Goal: Task Accomplishment & Management: Complete application form

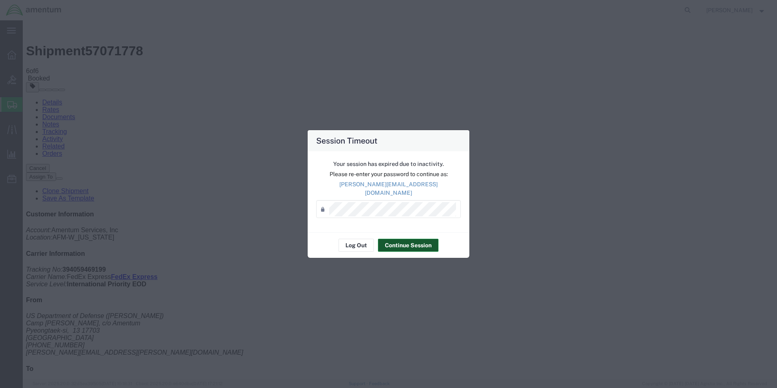
click at [403, 246] on button "Continue Session" at bounding box center [408, 245] width 61 height 13
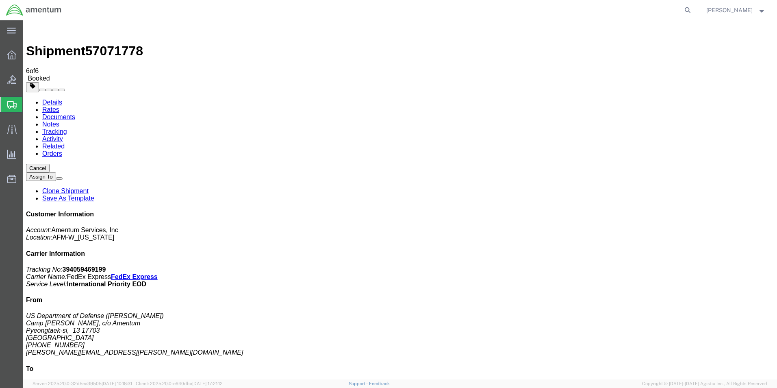
click at [0, 0] on span "Create Shipment" at bounding box center [0, 0] width 0 height 0
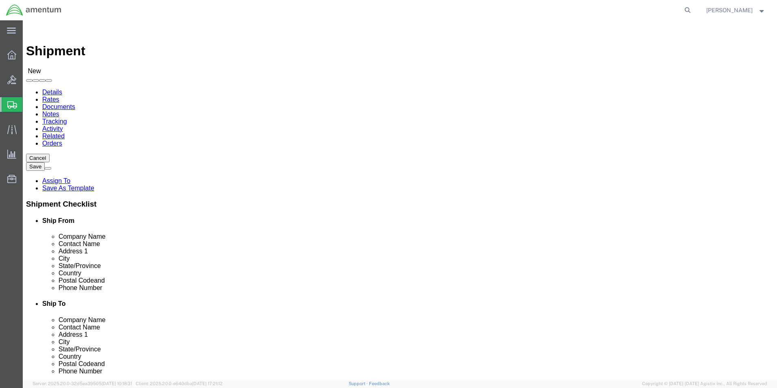
click input "text"
paste input "[PERSON_NAME]"
type input "[PERSON_NAME]"
click p "- Amentum Services, Inc. - ([PERSON_NAME]) Bldg [STREET_ADDRESS][PERSON_NAME][P…"
select select "AK"
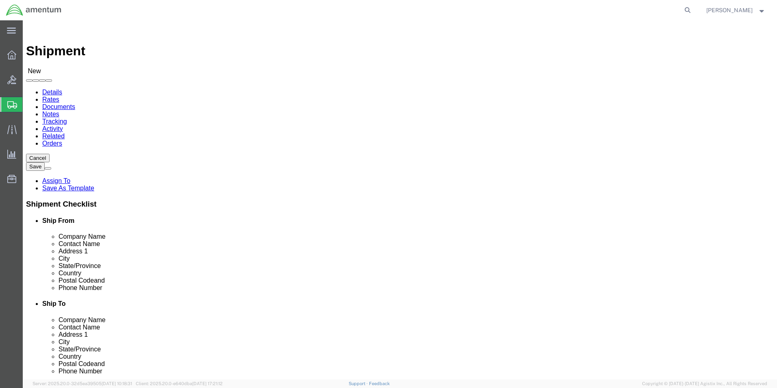
type input "[PERSON_NAME]"
select select "MYPROFILE"
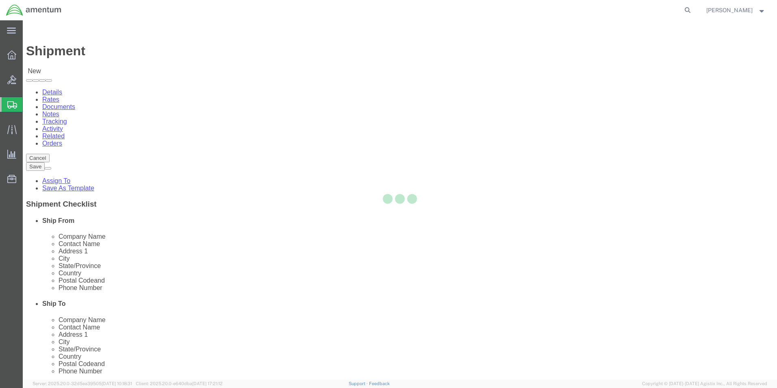
select select "HI"
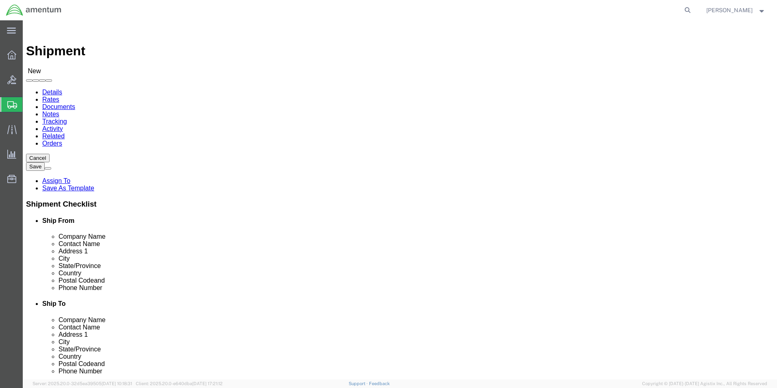
drag, startPoint x: 472, startPoint y: 273, endPoint x: 374, endPoint y: 264, distance: 98.4
click div "Location My Profile Location Select My Profile Location [PHONE_NUMBER] [PHONE_N…"
type input "[PHONE_NUMBER]"
click input "text"
drag, startPoint x: 466, startPoint y: 170, endPoint x: 403, endPoint y: 163, distance: 63.4
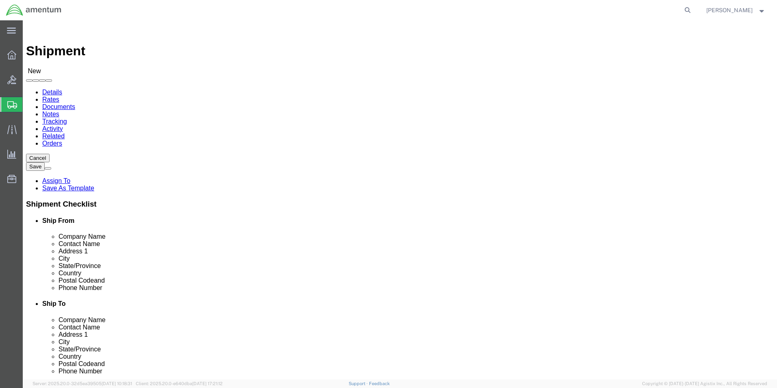
click div
type input "[PERSON_NAME]"
click p "- Amentum - ([PERSON_NAME]) [STREET_ADDRESS][PERSON_NAME][PERSON_NAME] BLDG 114…"
select select
select select "HI"
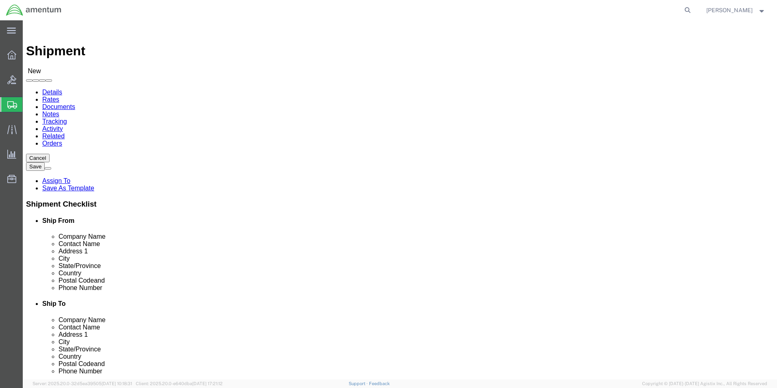
type input "[PERSON_NAME]"
click input "[PHONE_NUMBER]"
type input "[PHONE_NUMBER]"
type input "c"
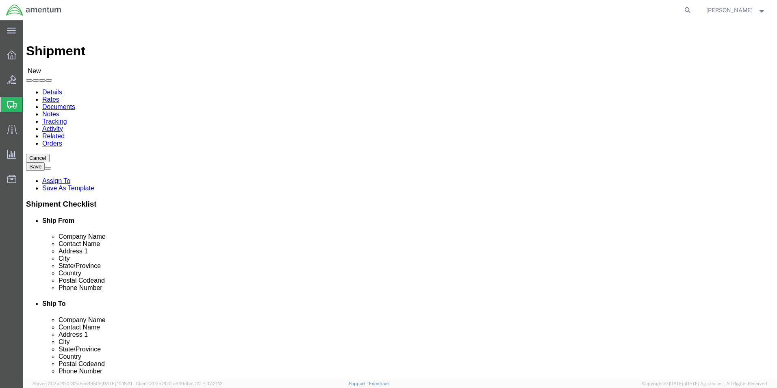
type input "[PERSON_NAME][EMAIL_ADDRESS][DOMAIN_NAME]"
click input "text"
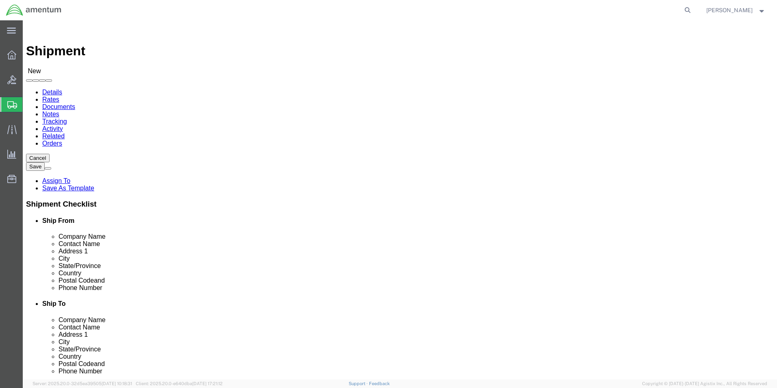
paste input "[PERSON_NAME][EMAIL_ADDRESS][DOMAIN_NAME]"
type input "[PERSON_NAME][EMAIL_ADDRESS][DOMAIN_NAME]"
click input "text"
paste input "[PHONE_NUMBER]"
type input "[PHONE_NUMBER]"
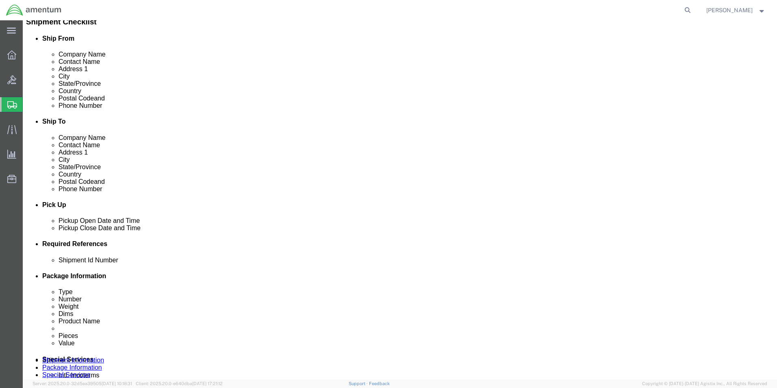
scroll to position [203, 0]
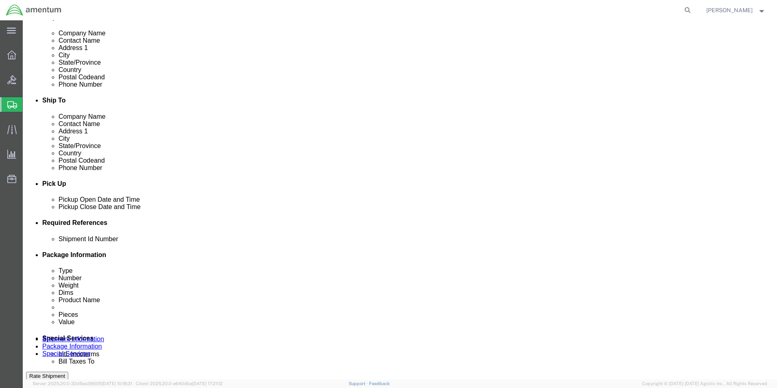
click div "[DATE] 10:00 AM"
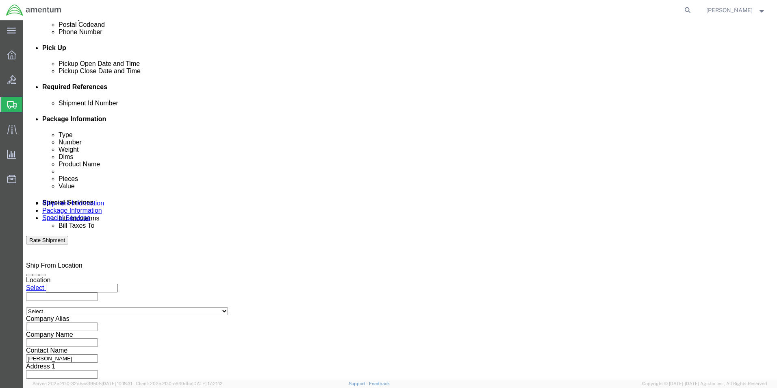
type input "3:00 PM"
click button "Apply"
click button "Continue"
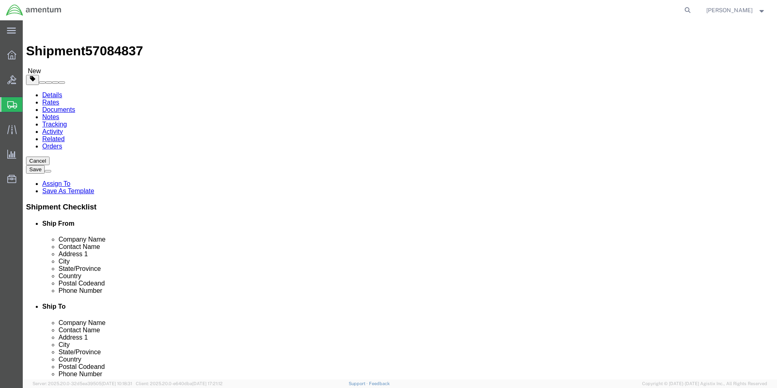
click select "Select BCK Boxes Bale(s) Basket(s) Bolt(s) Bottle(s) Buckets Bulk Bundle(s) Can…"
select select "YRPK"
click select "Select BCK Boxes Bale(s) Basket(s) Bolt(s) Bottle(s) Buckets Bulk Bundle(s) Can…"
click input "text"
type input "15"
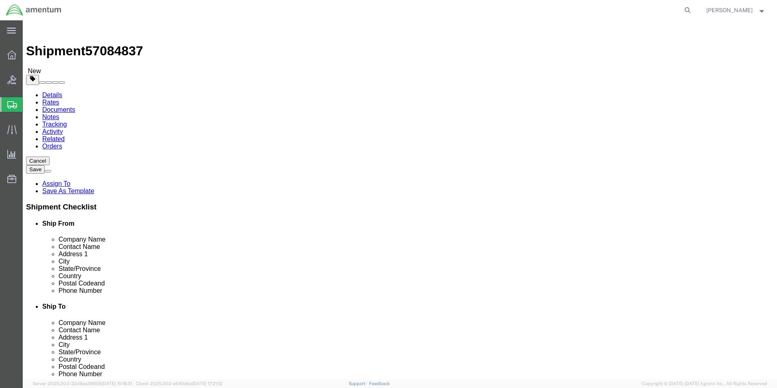
type input "11"
type input "8"
drag, startPoint x: 124, startPoint y: 186, endPoint x: 90, endPoint y: 187, distance: 34.6
click div "Weight 0.00 Select kgs lbs Ship. t°"
type input "7"
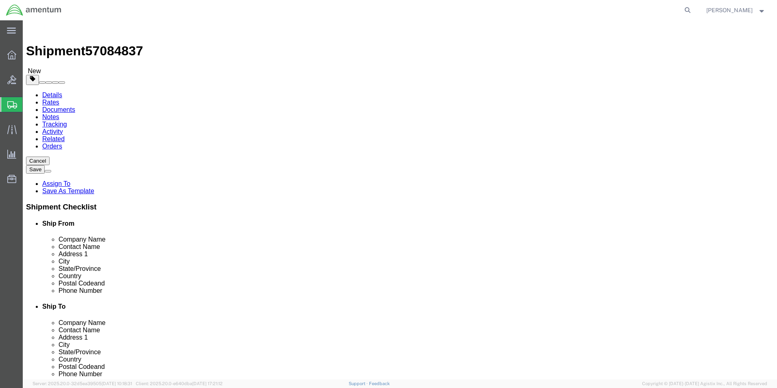
click link "Add Content"
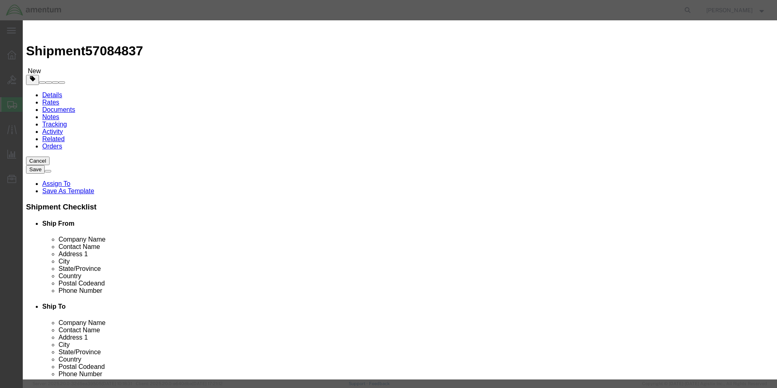
click button "Close"
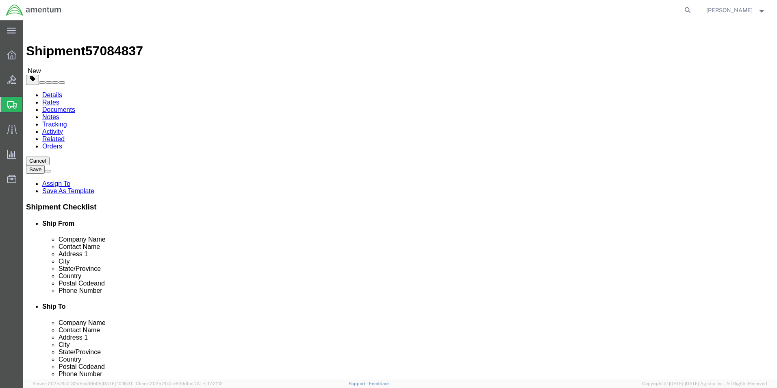
click link "Add Content"
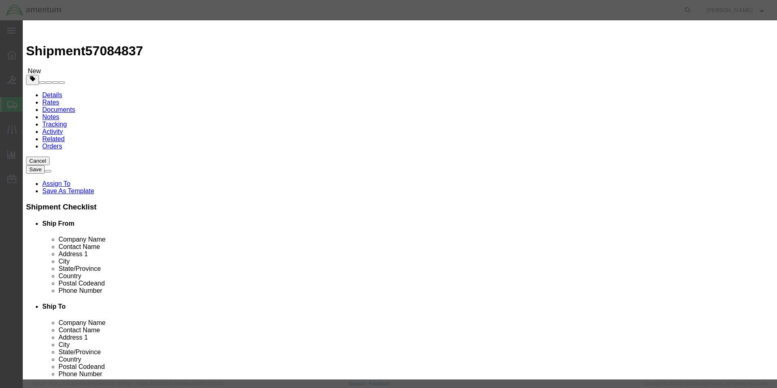
click input "text"
type input "Load Cell"
type input "1"
type input "5"
click input "text"
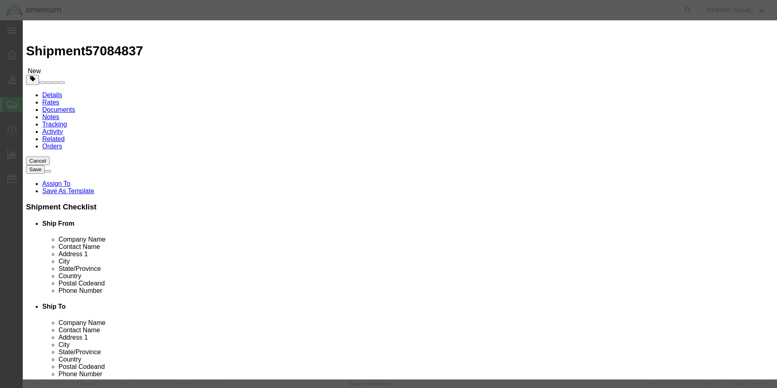
type input "500"
click h3 "Add content"
click select "Select 50 55 60 65 70 85 92.5 100 125 175 250 300 400"
select select "50"
click select "Select 50 55 60 65 70 85 92.5 100 125 175 250 300 400"
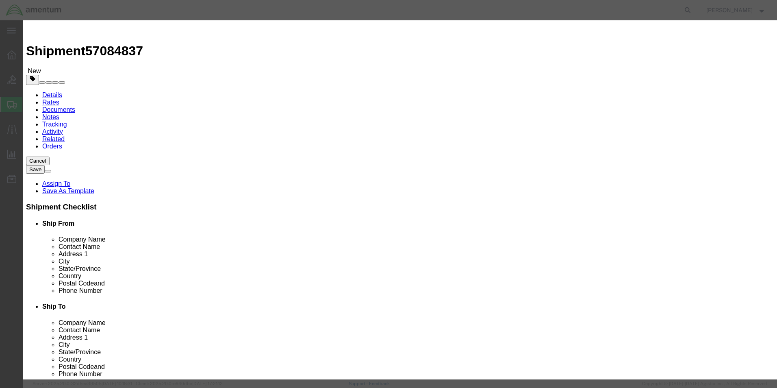
click textarea
click button "Save & Close"
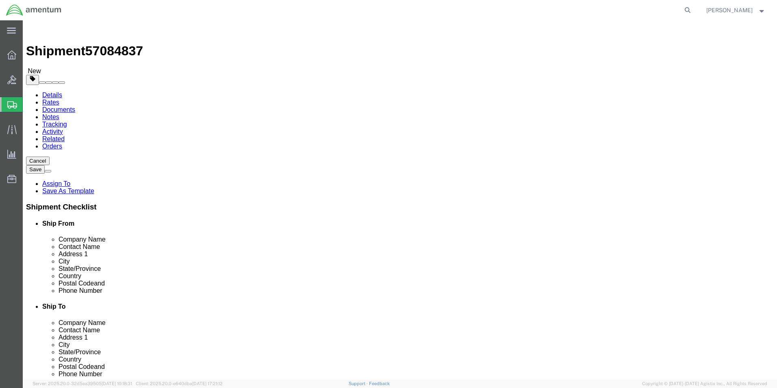
click button "Continue"
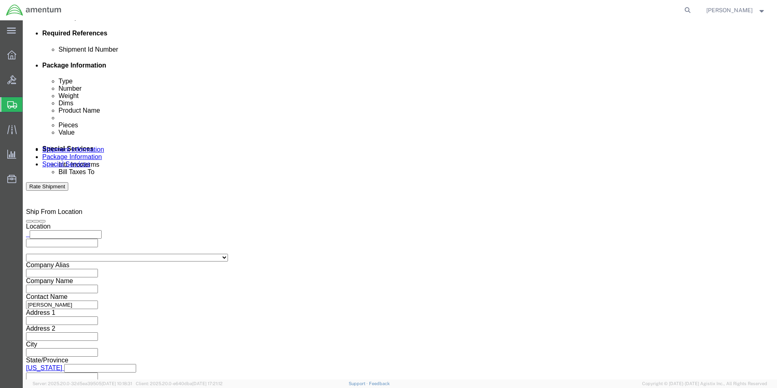
scroll to position [467, 0]
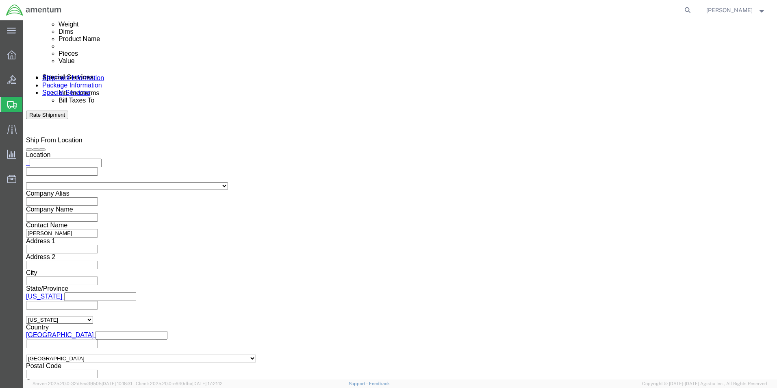
click input "checkbox"
checkbox input "true"
type input "[DATE]"
type input "57084837"
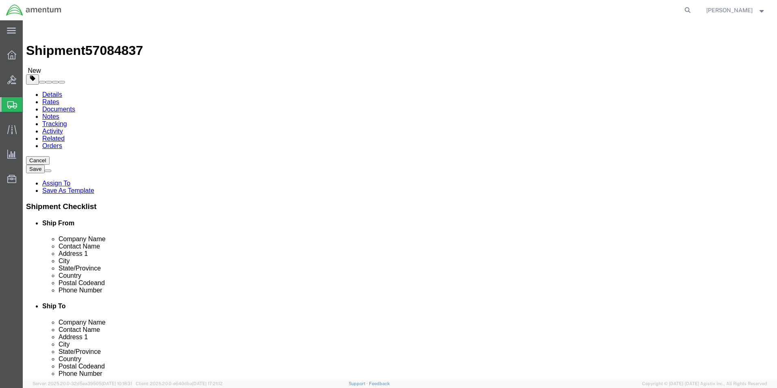
scroll to position [0, 0]
click span "Shipment Id Number"
click select "Select 1 Day 2 Day 3-5 Day Economy 5+ Day"
click div "Service Options"
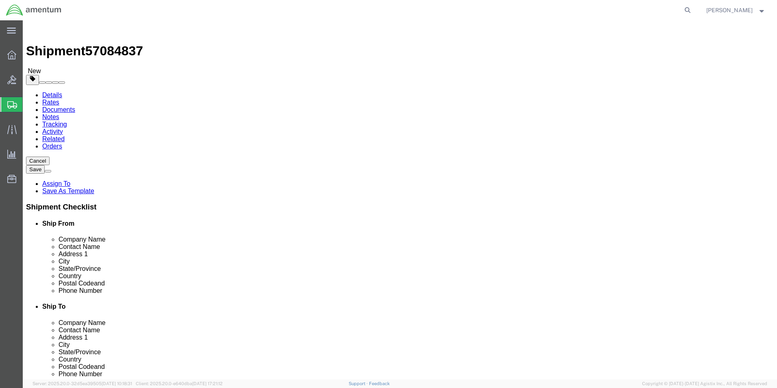
click icon
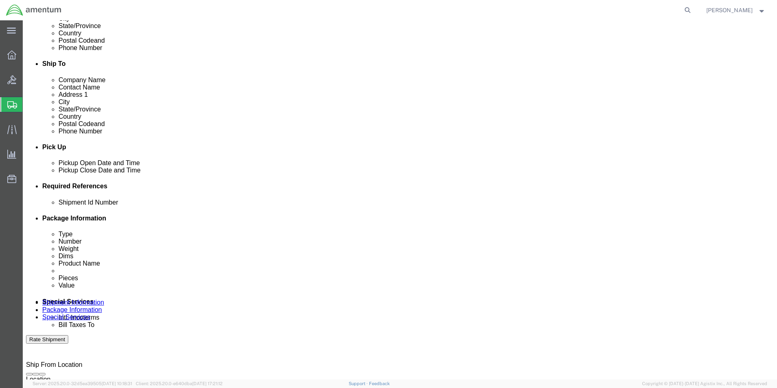
scroll to position [325, 0]
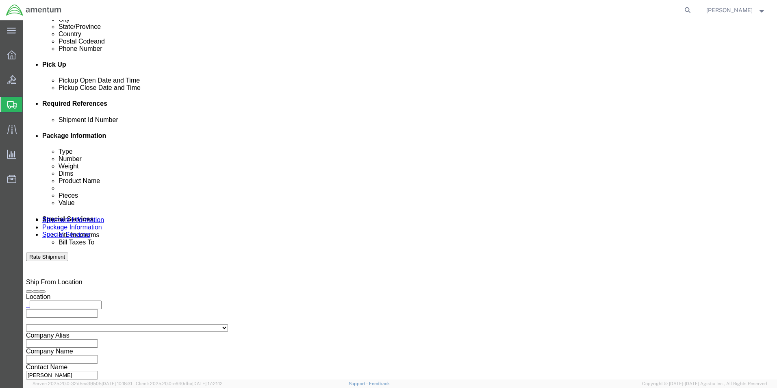
click input "text"
paste input "4999.R.2521.AK.AS.0A.[GEOGRAPHIC_DATA]00"
type input "4999.R.2521.AK.AS.0A.[GEOGRAPHIC_DATA]00"
click button "Continue"
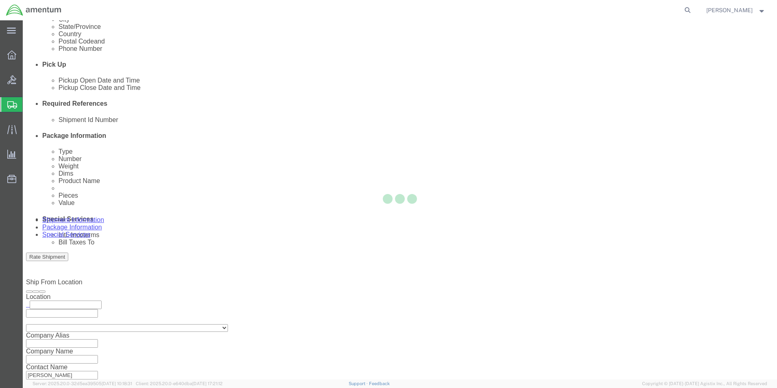
scroll to position [0, 0]
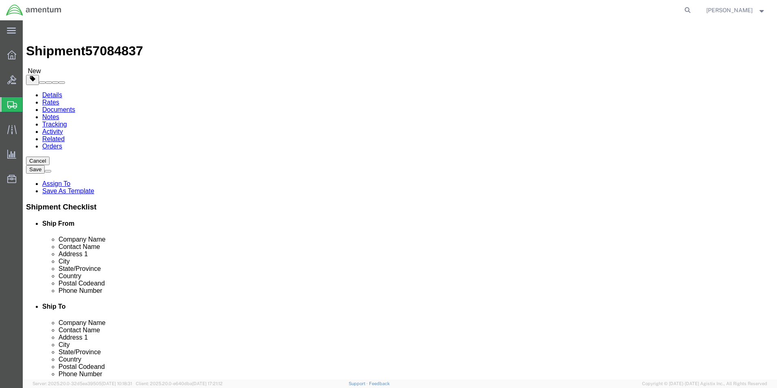
click button "Rate Shipment"
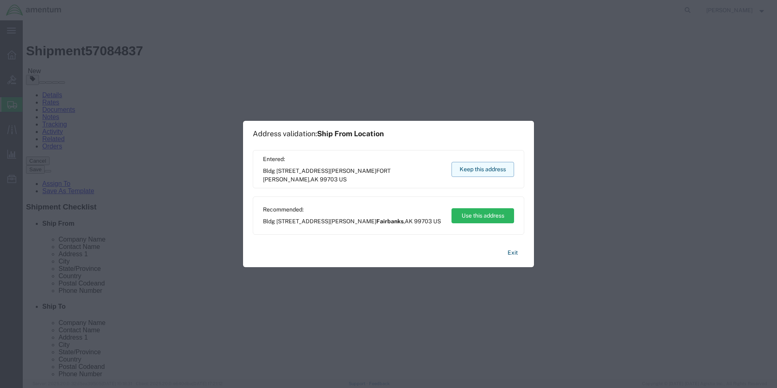
click at [460, 174] on button "Keep this address" at bounding box center [483, 169] width 63 height 15
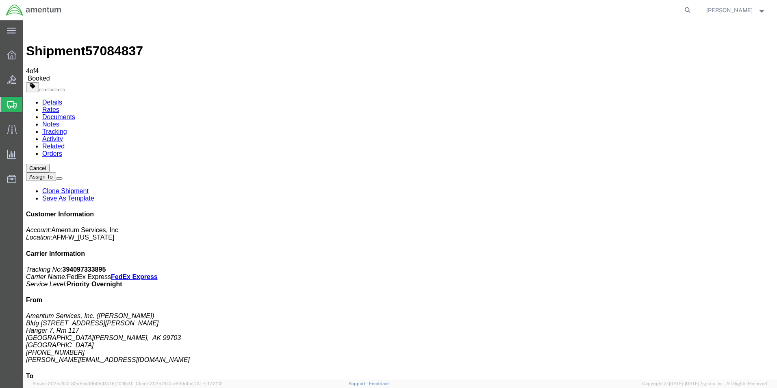
checkbox input "true"
drag, startPoint x: 33, startPoint y: 145, endPoint x: 33, endPoint y: 150, distance: 5.7
checkbox input "true"
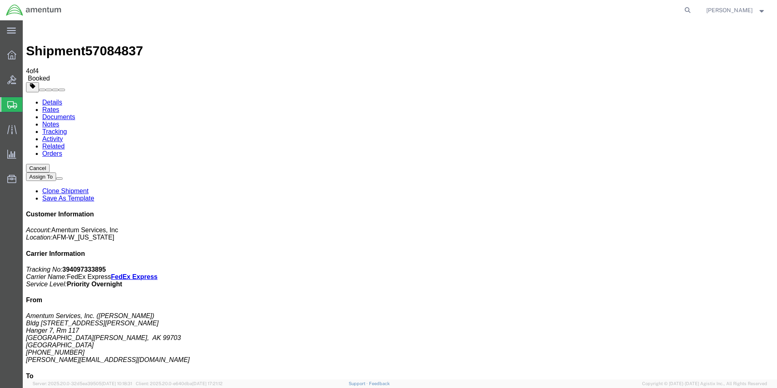
drag, startPoint x: 33, startPoint y: 163, endPoint x: 55, endPoint y: 177, distance: 26.3
checkbox input "true"
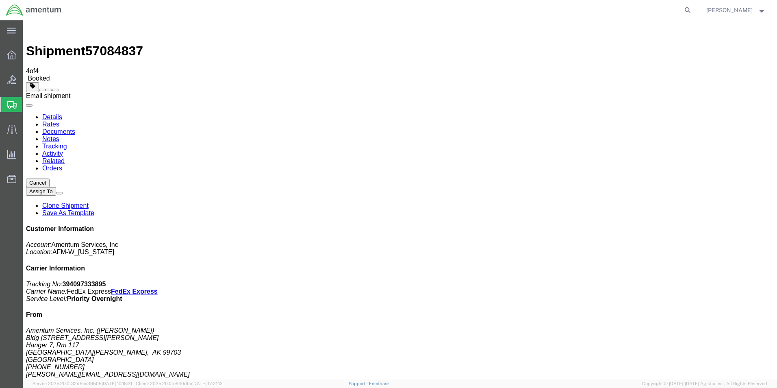
click at [55, 90] on span at bounding box center [55, 90] width 0 height 0
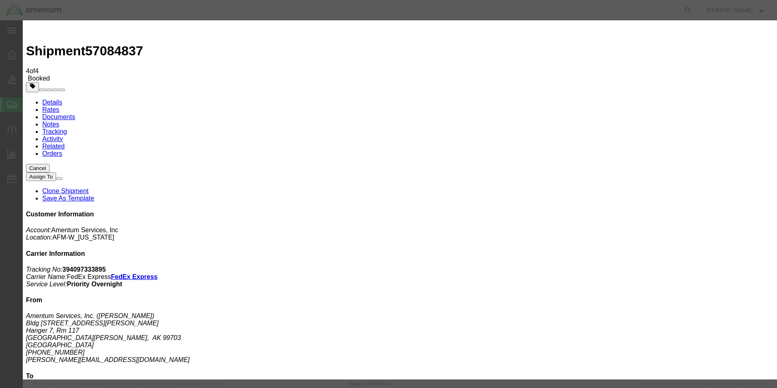
type input "[PERSON_NAME]"
